Goal: Task Accomplishment & Management: Manage account settings

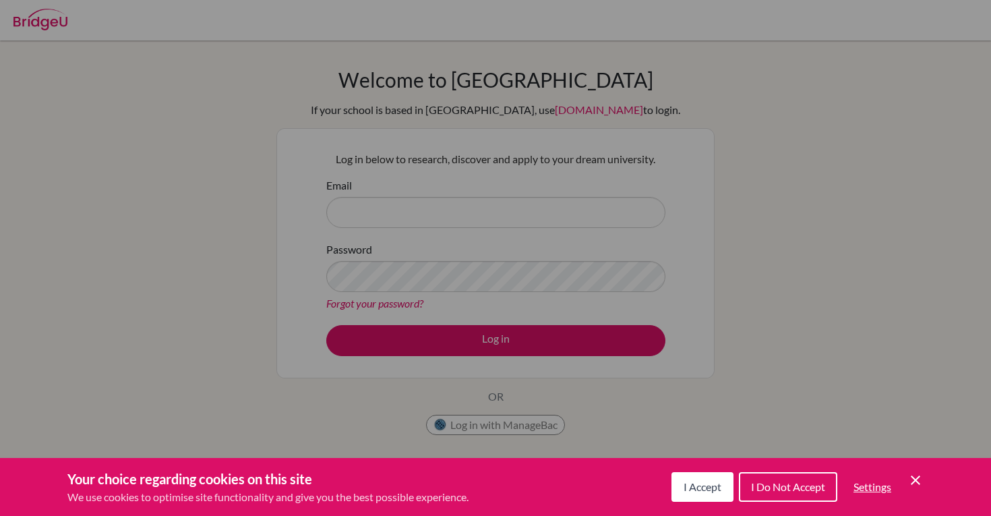
click at [704, 469] on div "Your choice regarding cookies on this site We use cookies to optimise site func…" at bounding box center [495, 487] width 991 height 58
click at [707, 484] on span "I Accept" at bounding box center [702, 486] width 38 height 13
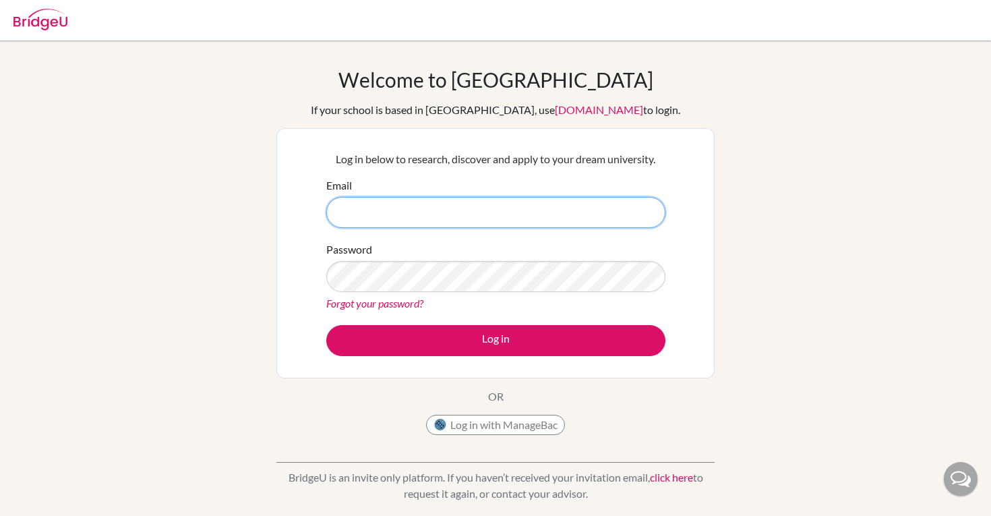
click at [400, 212] on input "Email" at bounding box center [495, 212] width 339 height 31
paste input "[EMAIL_ADDRESS][DOMAIN_NAME]"
click at [340, 216] on input "[EMAIL_ADDRESS][DOMAIN_NAME]" at bounding box center [495, 212] width 339 height 31
type input "[EMAIL_ADDRESS][DOMAIN_NAME]"
click at [402, 302] on link "Forgot your password?" at bounding box center [374, 303] width 97 height 13
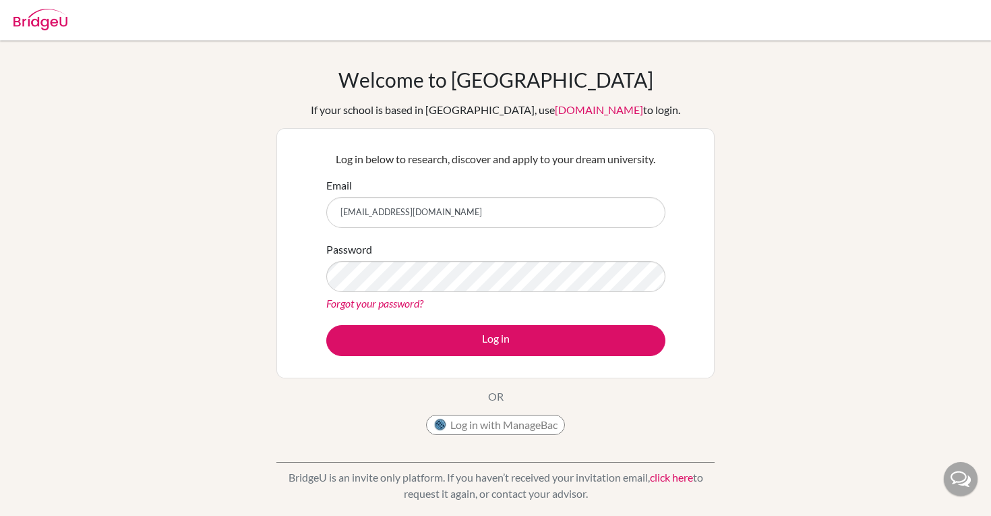
click at [394, 301] on link "Forgot your password?" at bounding box center [374, 303] width 97 height 13
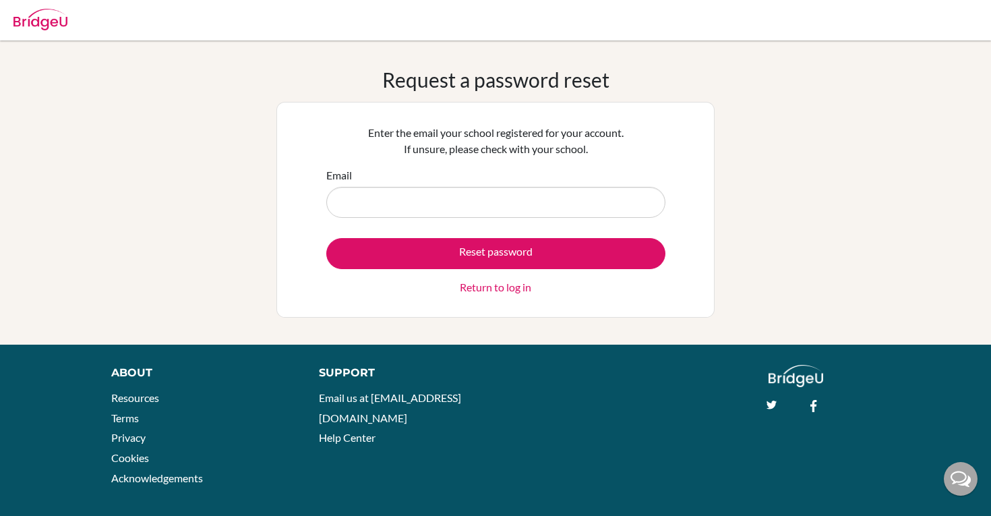
click at [464, 198] on input "Email" at bounding box center [495, 202] width 339 height 31
click at [342, 199] on input "ohn_villaplana@cds.ed.cr" at bounding box center [495, 202] width 339 height 31
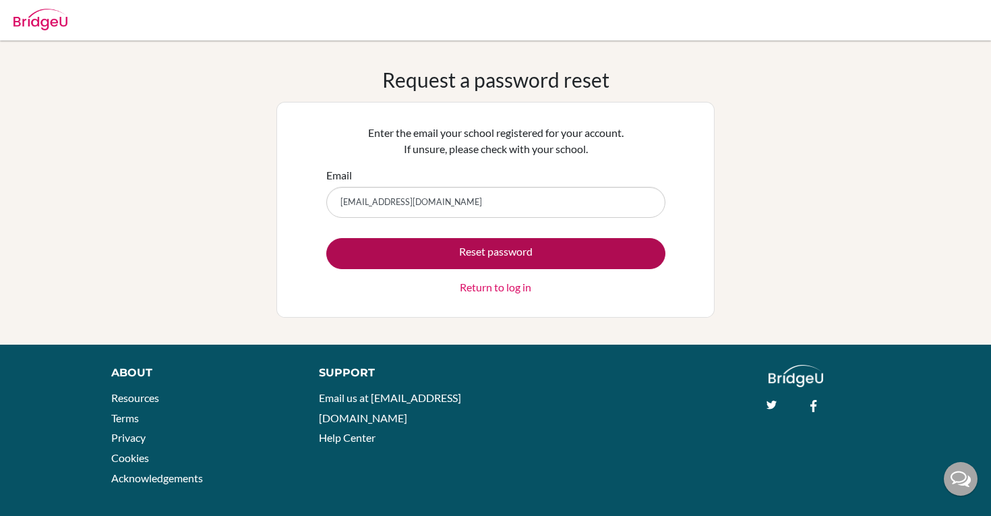
type input "john_villaplana@cds.ed.cr"
click at [368, 247] on button "Reset password" at bounding box center [495, 253] width 339 height 31
